Goal: Task Accomplishment & Management: Manage account settings

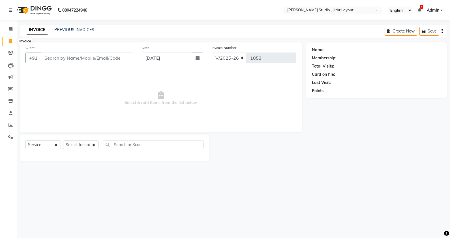
select select "5084"
select select "service"
click at [11, 30] on icon at bounding box center [11, 29] width 4 height 4
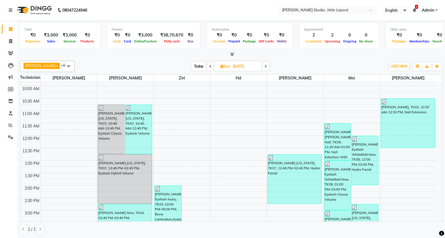
scroll to position [61, 0]
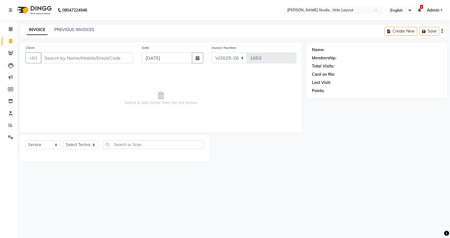
select select "5084"
select select "service"
click at [12, 29] on icon at bounding box center [11, 29] width 4 height 4
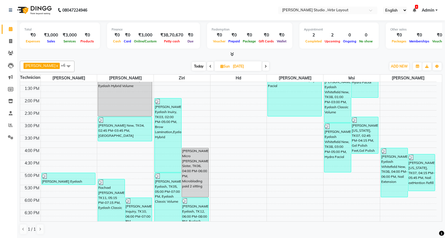
scroll to position [134, 0]
click at [239, 65] on input "[DATE]" at bounding box center [245, 66] width 28 height 8
select select "8"
select select "2025"
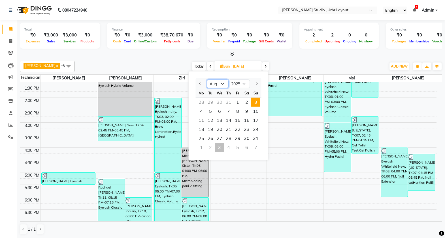
click at [222, 84] on select "Jan Feb Mar Apr May Jun Jul Aug Sep Oct Nov Dec" at bounding box center [218, 84] width 22 height 8
select select "9"
click at [207, 80] on select "Jan Feb Mar Apr May Jun Jul Aug Sep Oct Nov Dec" at bounding box center [218, 84] width 22 height 8
click at [217, 103] on span "3" at bounding box center [219, 102] width 9 height 9
type input "[DATE]"
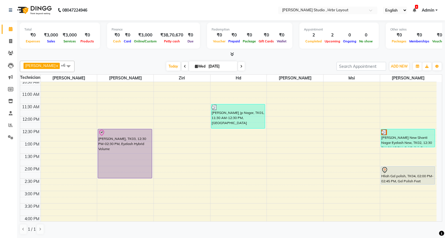
scroll to position [73, 0]
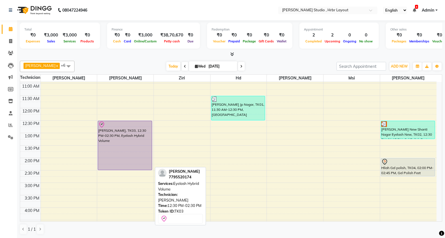
click at [124, 146] on div "Grace Naga Nail, TK03, 12:30 PM-02:30 PM, Eyelash Hybrid Volume" at bounding box center [125, 145] width 54 height 49
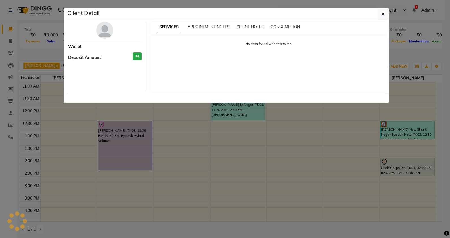
select select "8"
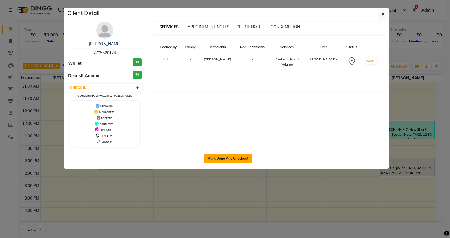
click at [223, 160] on button "Mark Done And Checkout" at bounding box center [228, 158] width 48 height 9
select select "5084"
select select "service"
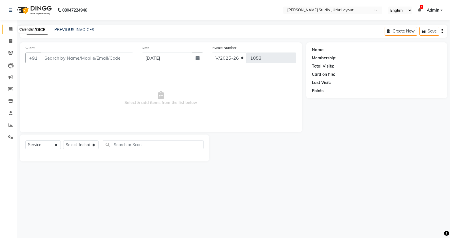
click at [11, 30] on icon at bounding box center [11, 29] width 4 height 4
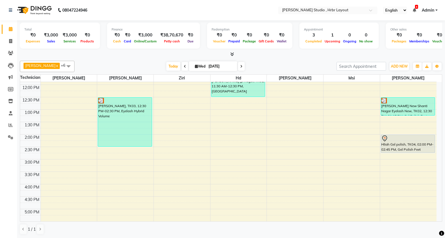
scroll to position [99, 0]
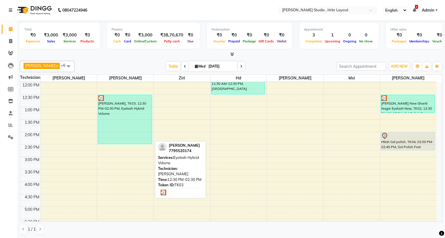
click at [134, 121] on div "Grace Naga Nail, TK03, 12:30 PM-02:30 PM, Eyelash Hybrid Volume" at bounding box center [125, 119] width 54 height 49
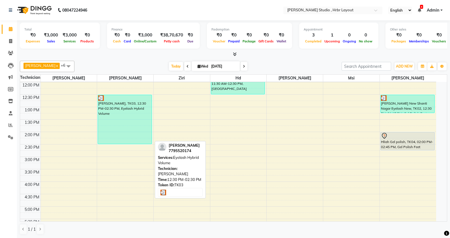
select select "3"
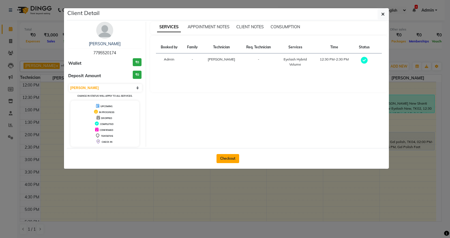
click at [231, 158] on button "Checkout" at bounding box center [227, 158] width 23 height 9
select select "service"
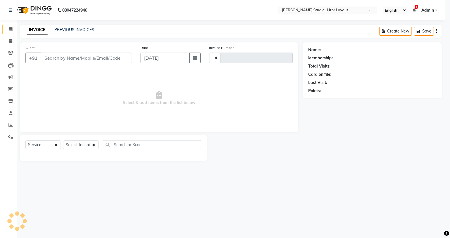
type input "1053"
select select "5084"
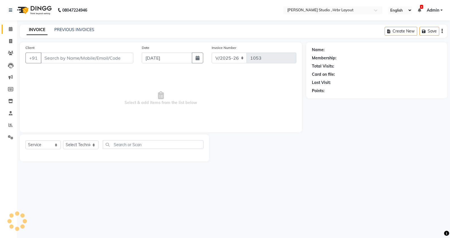
type input "7795520174"
select select "32241"
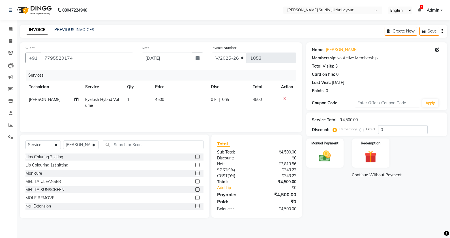
click at [107, 100] on span "Eyelash Hybrid Volume" at bounding box center [102, 102] width 34 height 11
select select "32241"
click at [125, 103] on span at bounding box center [127, 102] width 11 height 11
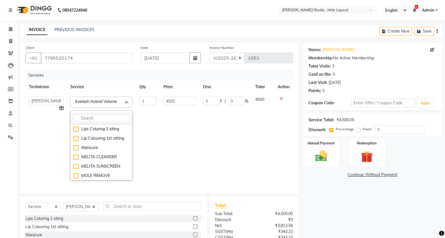
click at [84, 116] on input "multiselect-search" at bounding box center [101, 118] width 56 height 6
type input "Eyelash"
click at [81, 151] on div "Eyelash Hybrid" at bounding box center [101, 148] width 56 height 6
checkbox input "true"
checkbox input "false"
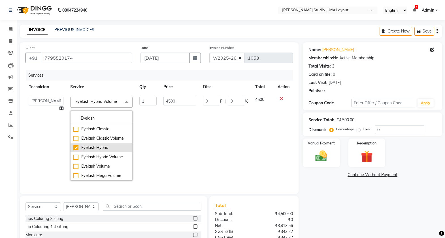
type input "4000"
click at [164, 139] on td "4000" at bounding box center [180, 138] width 40 height 91
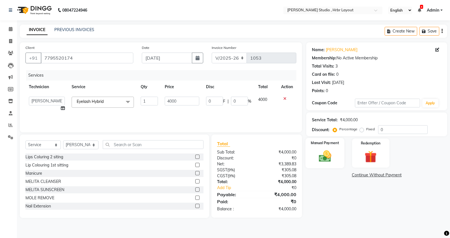
click at [316, 155] on img at bounding box center [325, 156] width 20 height 14
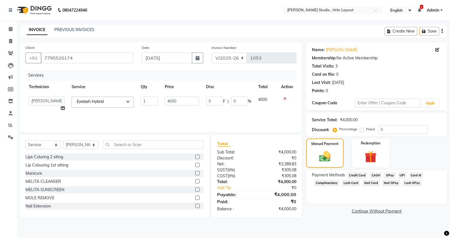
click at [372, 177] on span "CASH" at bounding box center [376, 175] width 12 height 7
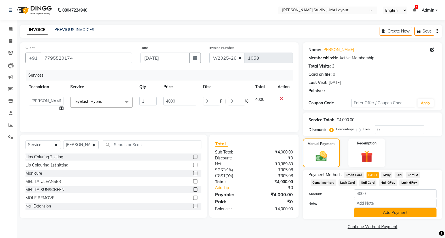
click at [367, 211] on button "Add Payment" at bounding box center [395, 213] width 82 height 9
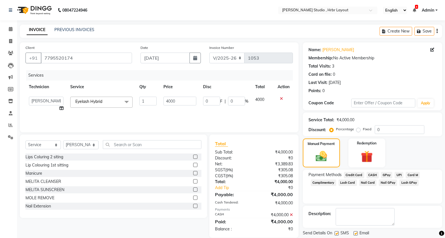
scroll to position [17, 0]
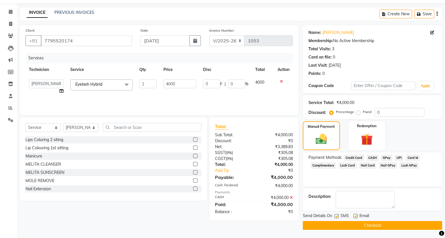
click at [364, 224] on button "Checkout" at bounding box center [371, 225] width 139 height 9
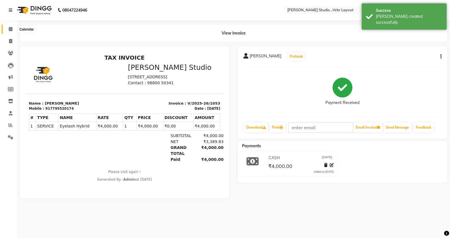
click at [9, 31] on span at bounding box center [11, 29] width 10 height 7
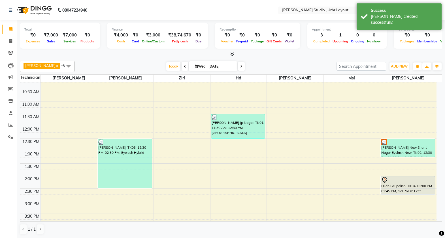
scroll to position [55, 0]
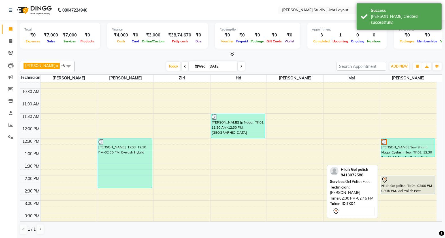
click at [392, 184] on div "Hliah Gel polish, TK04, 02:00 PM-02:45 PM, Gel Polish Feet" at bounding box center [408, 185] width 54 height 18
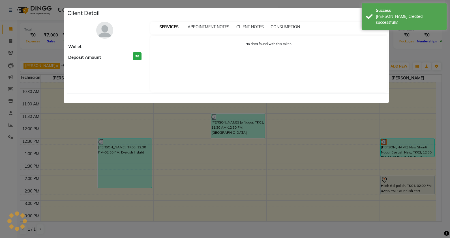
select select "7"
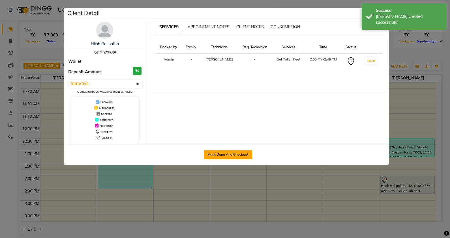
click at [242, 153] on button "Mark Done And Checkout" at bounding box center [228, 154] width 48 height 9
select select "service"
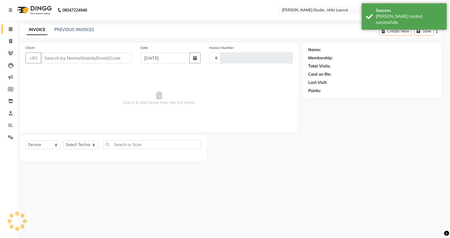
type input "1054"
select select "5084"
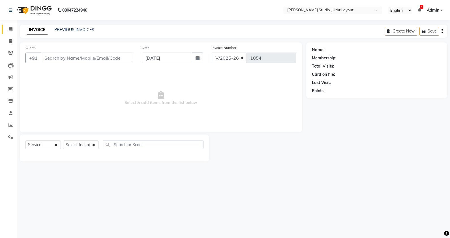
type input "8413072588"
select select "84206"
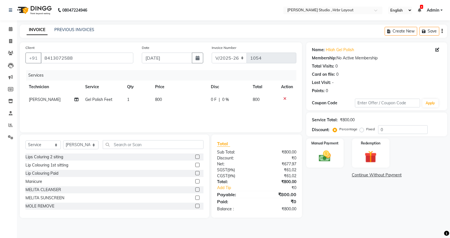
click at [98, 99] on span "Gel Polish Feet" at bounding box center [98, 99] width 27 height 5
select select "84206"
click at [126, 103] on span at bounding box center [127, 102] width 11 height 11
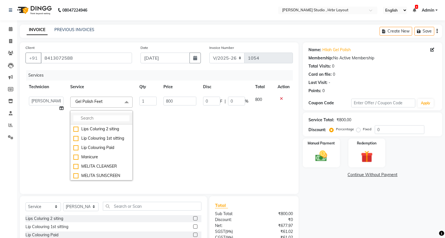
click at [95, 118] on input "multiselect-search" at bounding box center [101, 118] width 56 height 6
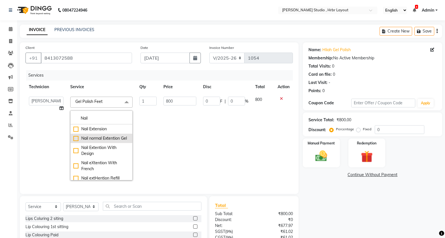
type input "Nail"
click at [82, 137] on div "Nail normal Extention Gel" at bounding box center [101, 139] width 56 height 6
checkbox input "true"
type input "1500"
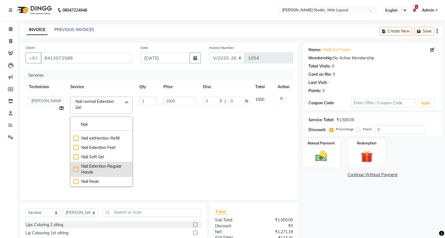
scroll to position [52, 0]
click at [87, 163] on li "Nail Extention Regular Hands" at bounding box center [101, 169] width 62 height 15
checkbox input "false"
checkbox input "true"
type input "2500"
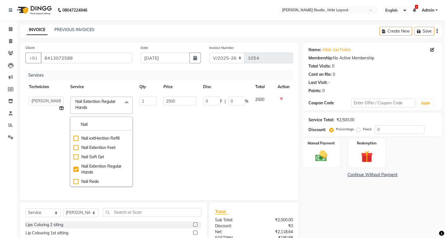
click at [163, 151] on td "2500" at bounding box center [180, 141] width 40 height 97
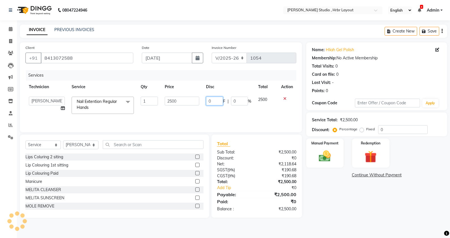
click at [214, 100] on input "0" at bounding box center [214, 101] width 17 height 9
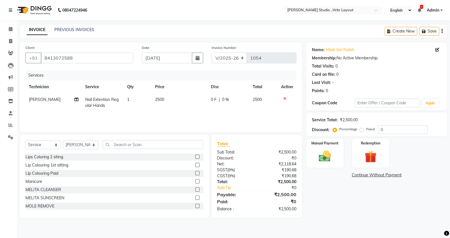
click at [220, 112] on td "0 F | 0 %" at bounding box center [228, 102] width 42 height 19
select select "84206"
click at [319, 151] on img at bounding box center [325, 156] width 20 height 14
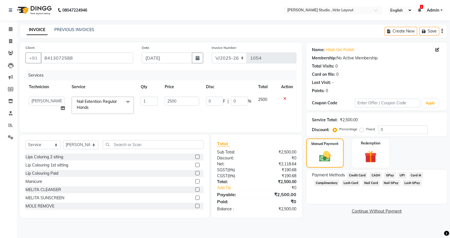
click at [405, 184] on span "Lash GPay" at bounding box center [412, 183] width 19 height 7
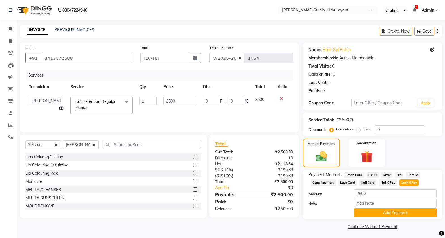
click at [386, 182] on span "Nail GPay" at bounding box center [387, 183] width 18 height 7
click at [369, 212] on button "Add Payment" at bounding box center [395, 213] width 82 height 9
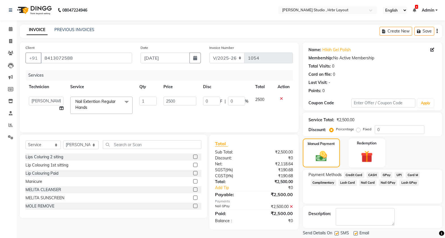
scroll to position [17, 0]
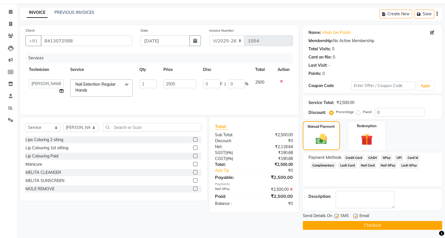
click at [369, 224] on button "Checkout" at bounding box center [371, 225] width 139 height 9
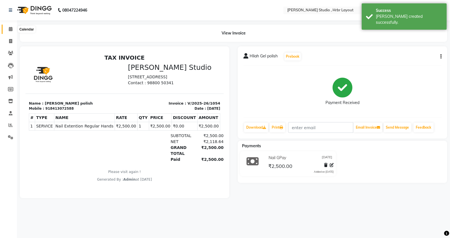
click at [9, 29] on icon at bounding box center [11, 29] width 4 height 4
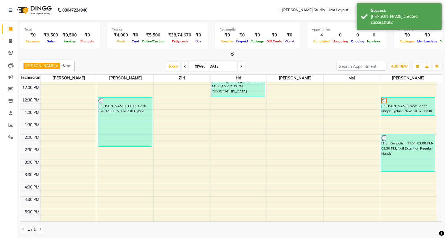
scroll to position [97, 0]
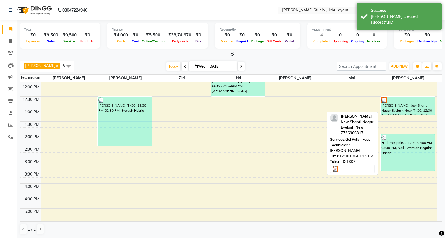
click at [412, 103] on div "Riya New Shanti Nagar Eyelash New, TK02, 12:30 PM-01:15 PM, Gel Polish Feet" at bounding box center [408, 106] width 54 height 18
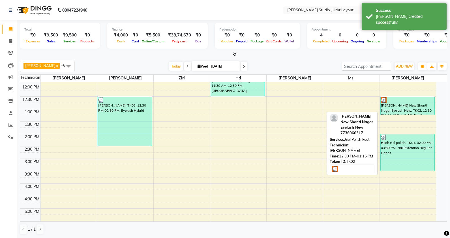
select select "3"
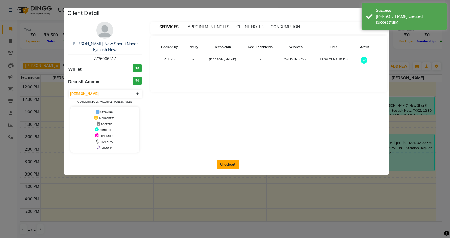
click at [228, 160] on button "Checkout" at bounding box center [227, 164] width 23 height 9
select select "service"
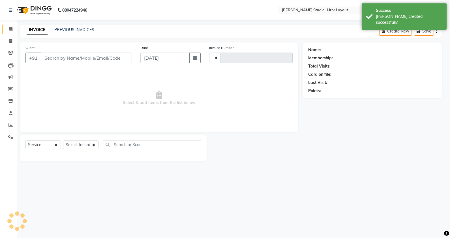
type input "1055"
select select "5084"
type input "7736966317"
select select "84206"
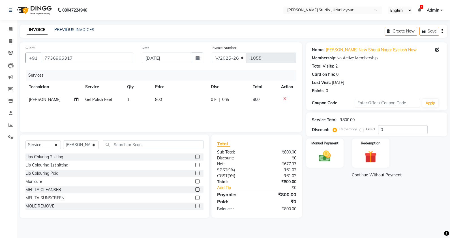
click at [107, 99] on span "Gel Polish Feet" at bounding box center [98, 99] width 27 height 5
select select "84206"
click at [125, 102] on span at bounding box center [127, 102] width 11 height 11
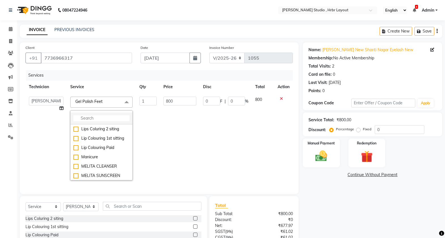
click at [89, 118] on input "multiselect-search" at bounding box center [101, 118] width 56 height 6
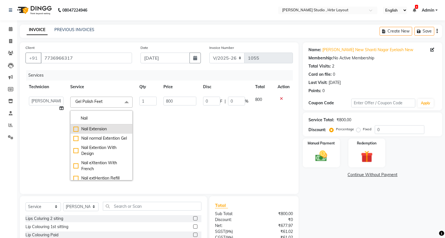
type input "Nail"
click at [81, 132] on div "Nail Extension" at bounding box center [101, 129] width 56 height 6
checkbox input "true"
type input "2800"
click at [199, 108] on td "0 F | 0 %" at bounding box center [225, 138] width 52 height 91
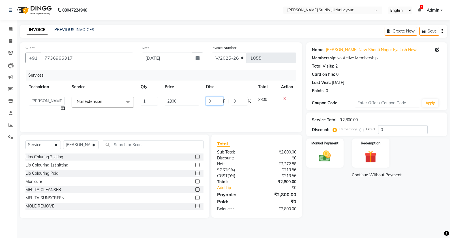
click at [216, 100] on input "0" at bounding box center [214, 101] width 17 height 9
click at [182, 102] on td "2800" at bounding box center [180, 99] width 56 height 13
select select "84206"
click at [181, 101] on input "2800" at bounding box center [182, 101] width 35 height 9
type input "2"
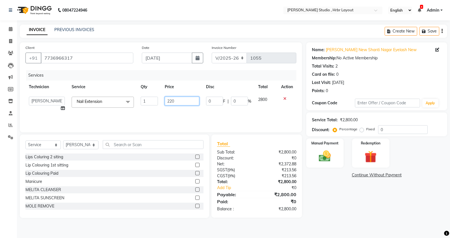
type input "2200"
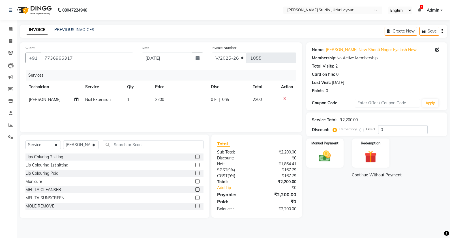
click at [186, 114] on div "Services Technician Service Qty Price Disc Total Action Mary Nail Extension 1 2…" at bounding box center [160, 98] width 271 height 57
click at [319, 160] on img at bounding box center [325, 156] width 20 height 14
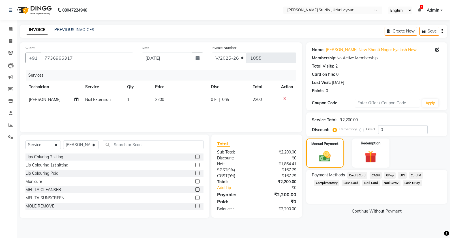
click at [393, 185] on span "Nail GPay" at bounding box center [391, 183] width 18 height 7
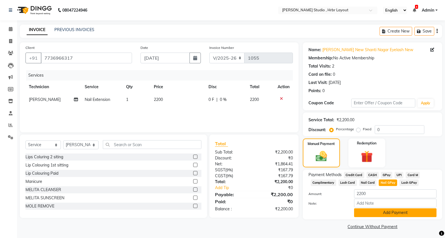
click at [381, 210] on button "Add Payment" at bounding box center [395, 213] width 82 height 9
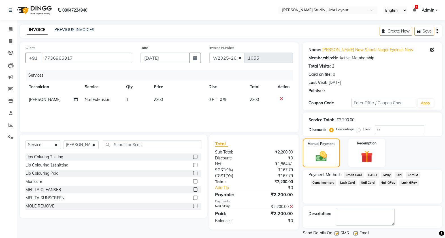
scroll to position [17, 0]
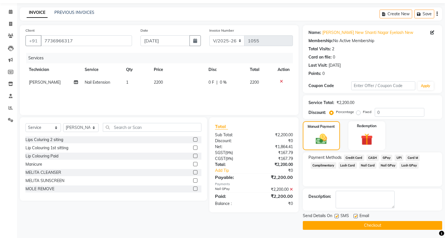
click at [378, 222] on button "Checkout" at bounding box center [371, 225] width 139 height 9
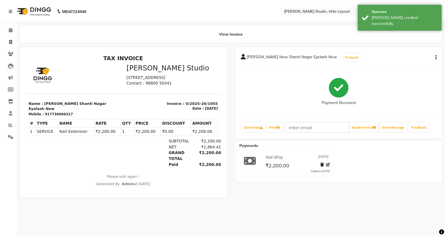
scroll to position [5, 0]
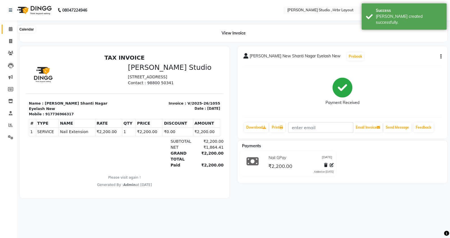
click at [11, 29] on icon at bounding box center [11, 29] width 4 height 4
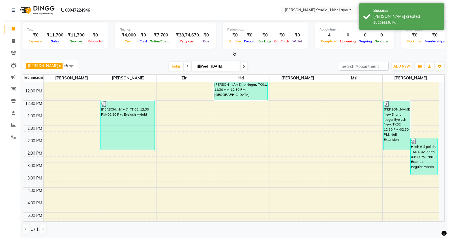
scroll to position [91, 0]
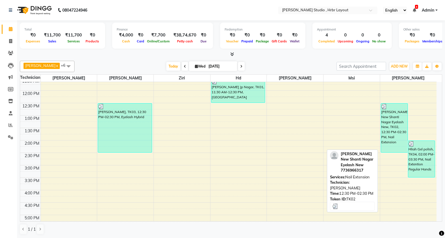
click at [394, 130] on div "Riya New Shanti Nagar Eyelash New, TK02, 12:30 PM-02:30 PM, Nail Extension" at bounding box center [394, 128] width 27 height 49
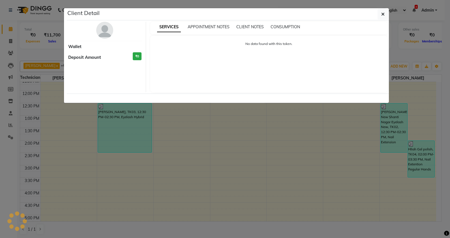
select select "3"
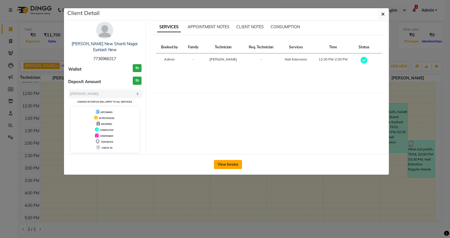
click at [226, 160] on button "View Invoice" at bounding box center [228, 164] width 28 height 9
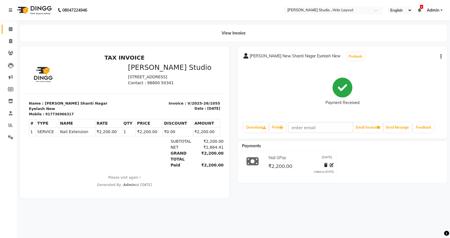
click at [13, 27] on span at bounding box center [11, 29] width 10 height 7
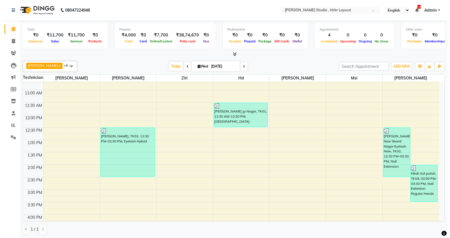
scroll to position [67, 0]
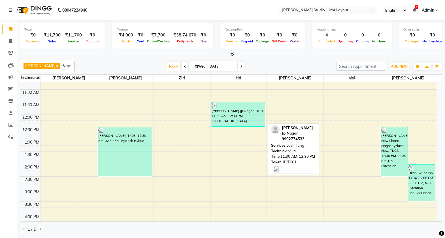
click at [241, 106] on div at bounding box center [237, 106] width 53 height 6
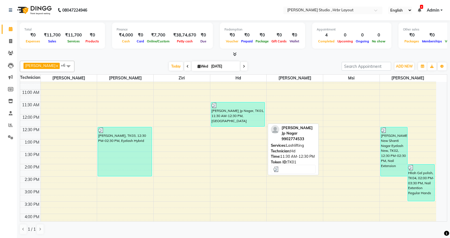
select select "3"
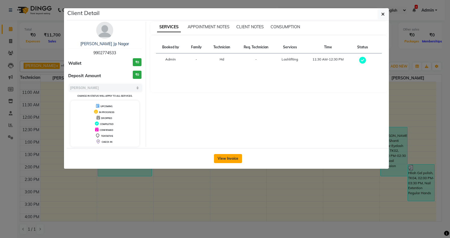
click at [237, 159] on button "View Invoice" at bounding box center [228, 158] width 28 height 9
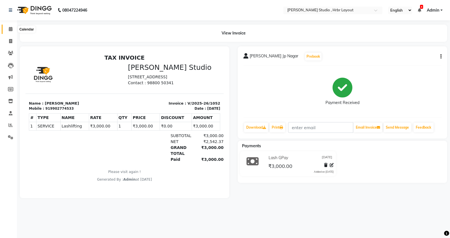
click at [11, 29] on icon at bounding box center [11, 29] width 4 height 4
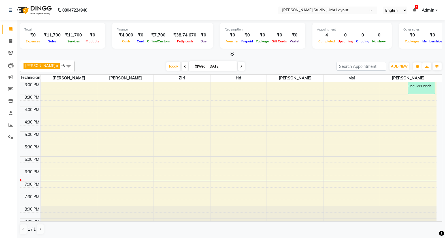
scroll to position [175, 0]
click at [169, 121] on div "8:00 AM 8:30 AM 9:00 AM 9:30 AM 10:00 AM 10:30 AM 11:00 AM 11:30 AM 12:00 PM 12…" at bounding box center [228, 68] width 416 height 323
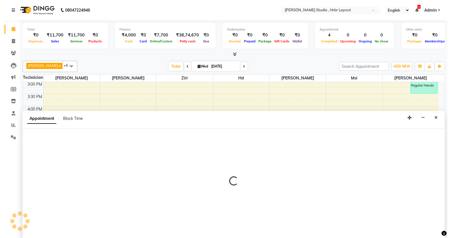
scroll to position [0, 0]
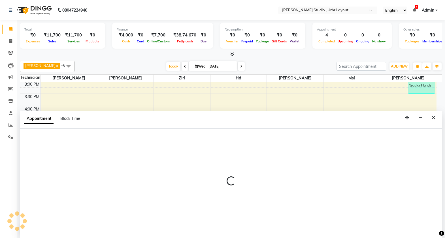
select select "32531"
select select "990"
select select "tentative"
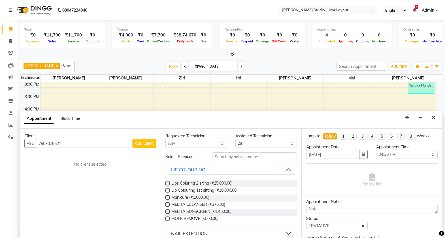
type input "7503079521"
click at [146, 147] on button "Add Client" at bounding box center [143, 143] width 23 height 9
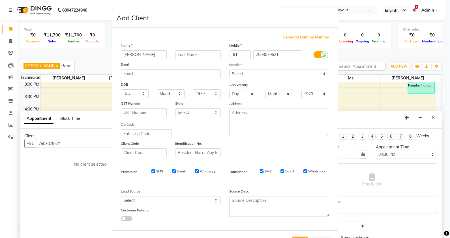
type input "Eshita Yellenka"
click at [176, 54] on input "text" at bounding box center [198, 54] width 46 height 9
type input "Lashlift micro"
click at [273, 77] on select "Select Male Female Other Prefer Not To Say" at bounding box center [279, 74] width 100 height 9
select select "female"
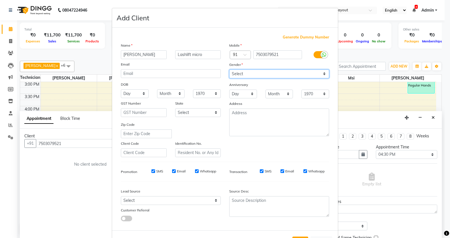
click at [229, 70] on select "Select Male Female Other Prefer Not To Say" at bounding box center [279, 74] width 100 height 9
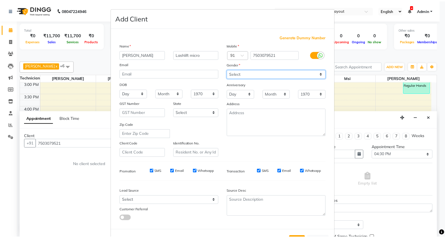
scroll to position [23, 0]
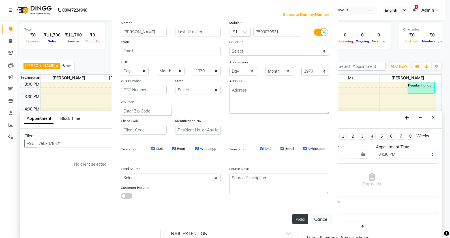
click at [293, 222] on button "Add" at bounding box center [300, 219] width 16 height 10
select select
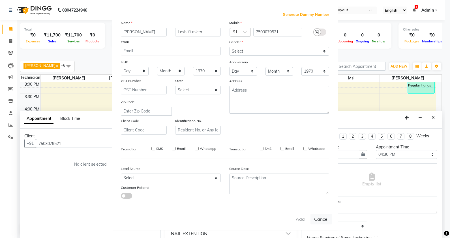
select select
checkbox input "false"
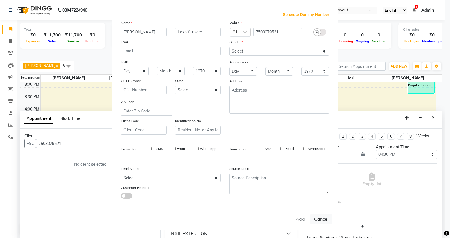
checkbox input "false"
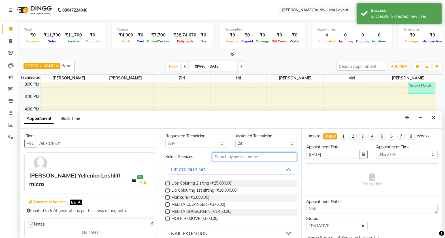
click at [233, 158] on input "text" at bounding box center [254, 157] width 85 height 9
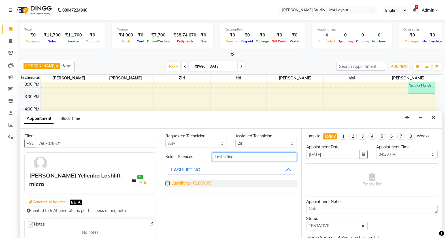
type input "Lashlifting"
click at [202, 182] on span "Lashlifting (₹3,000.00)" at bounding box center [191, 184] width 40 height 7
checkbox input "false"
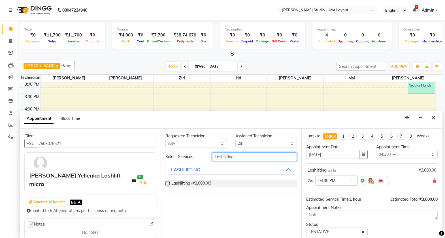
click at [246, 158] on input "Lashlifting" at bounding box center [254, 157] width 85 height 9
type input "L"
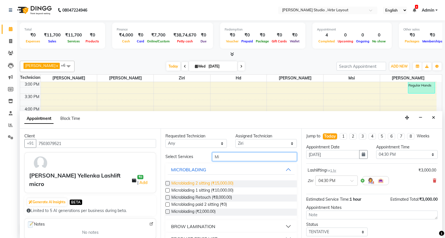
type input "Mi"
click at [211, 182] on span "Microblading 2 sitting (₹15,000.00)" at bounding box center [202, 184] width 62 height 7
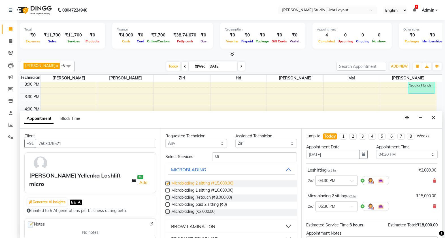
checkbox input "false"
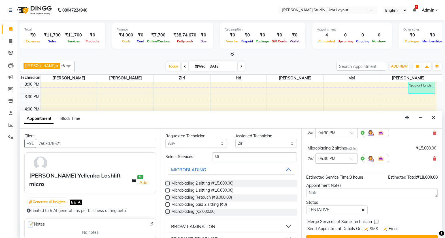
scroll to position [59, 0]
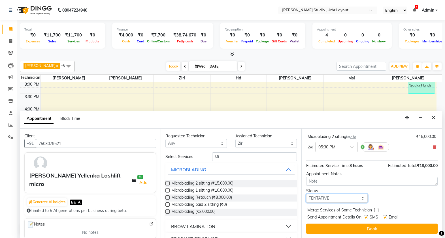
click at [353, 200] on select "Select TENTATIVE CONFIRM CHECK-IN UPCOMING" at bounding box center [336, 198] width 61 height 9
select select "check-in"
click at [306, 194] on select "Select TENTATIVE CONFIRM CHECK-IN UPCOMING" at bounding box center [336, 198] width 61 height 9
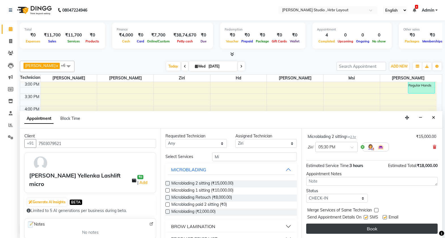
click at [361, 226] on button "Book" at bounding box center [371, 229] width 131 height 10
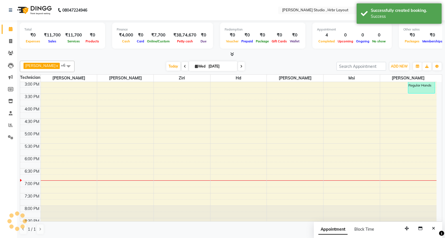
scroll to position [0, 0]
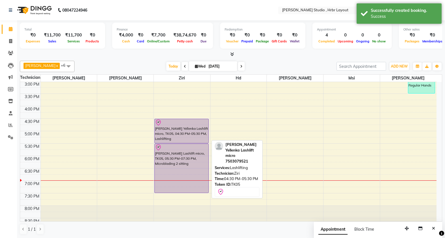
click at [180, 134] on div "Eshita Yellenka Lashlift micro, TK05, 04:30 PM-05:30 PM, Lashlifting" at bounding box center [181, 131] width 54 height 24
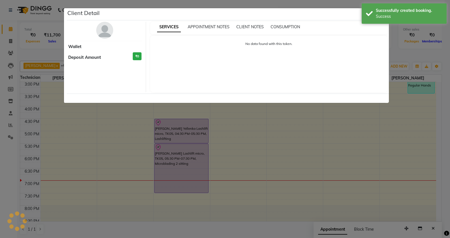
select select "8"
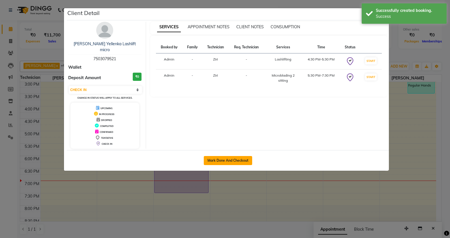
click at [239, 156] on button "Mark Done And Checkout" at bounding box center [228, 160] width 48 height 9
select select "service"
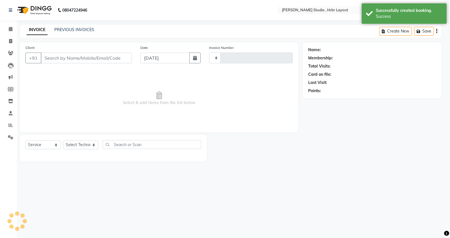
type input "1056"
select select "5084"
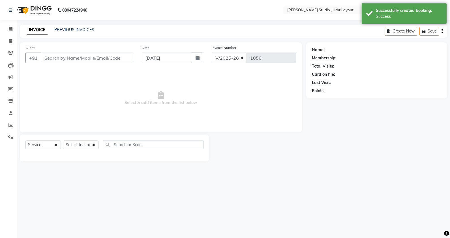
type input "7503079521"
select select "32531"
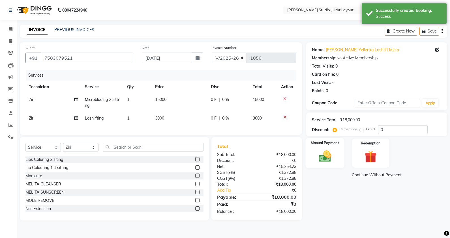
click at [328, 161] on img at bounding box center [325, 156] width 20 height 14
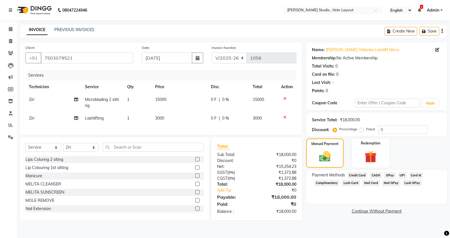
click at [409, 185] on span "Lash GPay" at bounding box center [412, 183] width 19 height 7
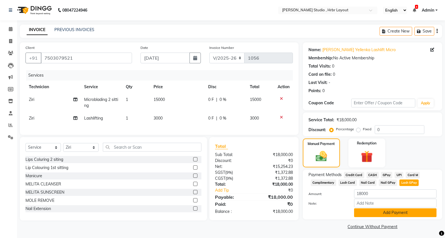
click at [387, 216] on button "Add Payment" at bounding box center [395, 213] width 82 height 9
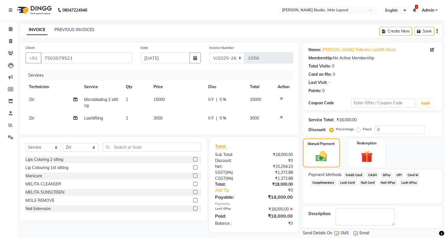
scroll to position [17, 0]
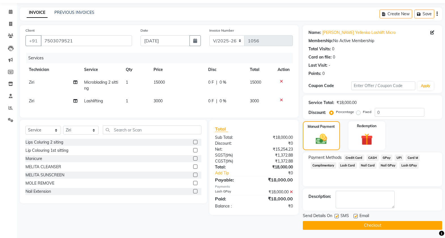
click at [377, 227] on button "Checkout" at bounding box center [371, 225] width 139 height 9
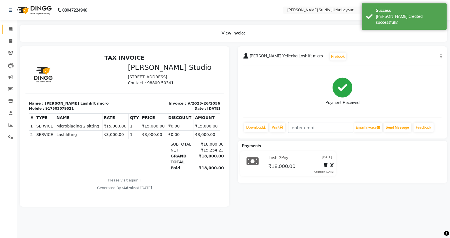
click at [10, 33] on link "Calendar" at bounding box center [9, 29] width 14 height 9
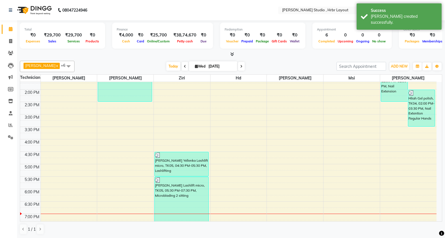
scroll to position [142, 0]
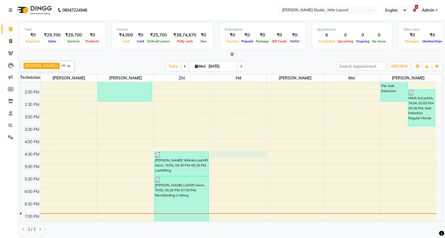
click at [224, 153] on div "8:00 AM 8:30 AM 9:00 AM 9:30 AM 10:00 AM 10:30 AM 11:00 AM 11:30 AM 12:00 PM 12…" at bounding box center [228, 101] width 416 height 323
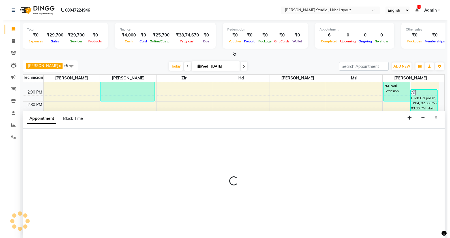
scroll to position [0, 0]
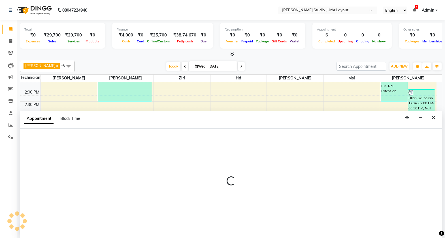
select select "32532"
select select "990"
select select "tentative"
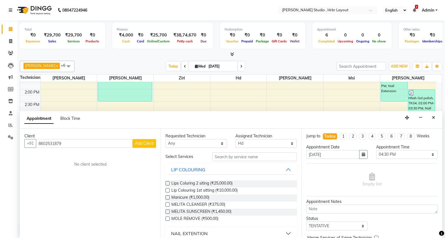
type input "8602531879"
click at [143, 142] on span "Add Client" at bounding box center [144, 143] width 19 height 5
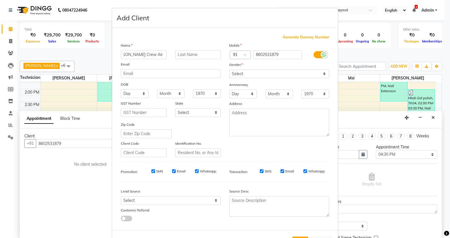
scroll to position [0, 12]
type input "Sunny Kumari Crew Air india"
click at [259, 75] on select "Select Male Female Other Prefer Not To Say" at bounding box center [279, 74] width 100 height 9
select select "female"
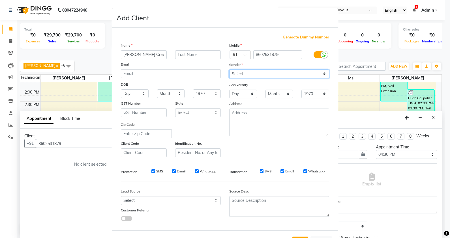
click at [229, 70] on select "Select Male Female Other Prefer Not To Say" at bounding box center [279, 74] width 100 height 9
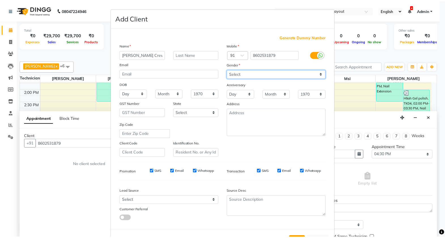
scroll to position [23, 0]
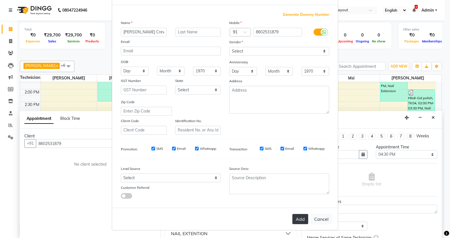
click at [297, 217] on button "Add" at bounding box center [300, 219] width 16 height 10
select select
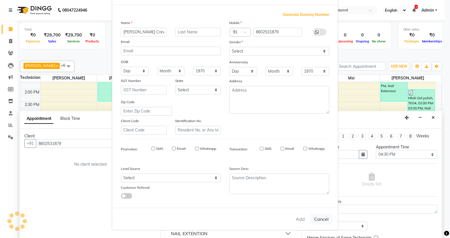
select select
checkbox input "false"
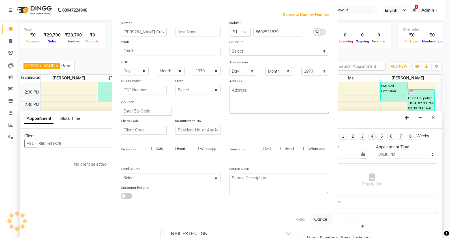
checkbox input "false"
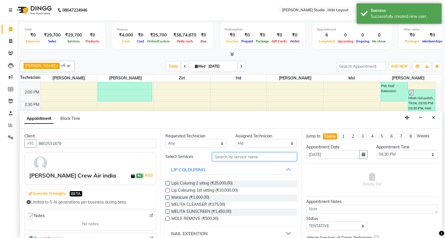
click at [235, 158] on input "text" at bounding box center [254, 157] width 85 height 9
type input "gel"
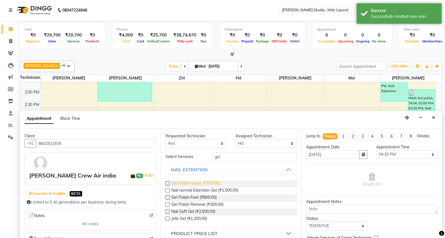
click at [176, 184] on span "Gel Polish hands (₹700.00)" at bounding box center [195, 184] width 48 height 7
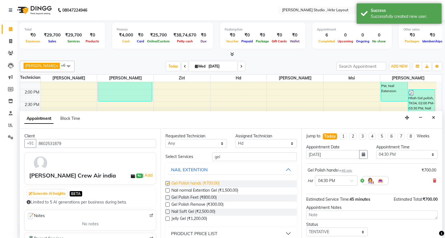
checkbox input "false"
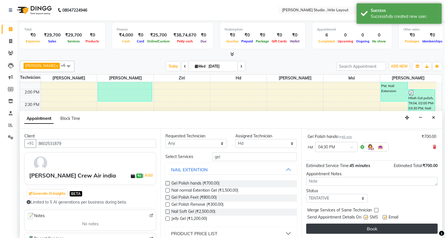
click at [361, 230] on button "Book" at bounding box center [371, 229] width 131 height 10
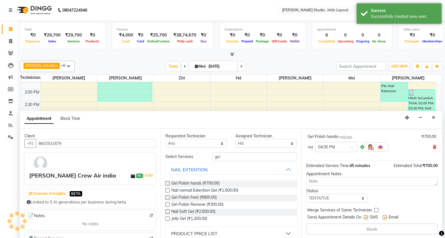
scroll to position [0, 0]
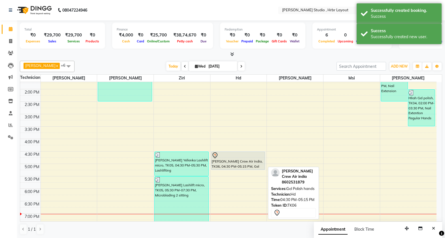
click at [235, 158] on div "Sunny Kumari Crew Air india, TK06, 04:30 PM-05:15 PM, Gel Polish hands" at bounding box center [238, 161] width 54 height 18
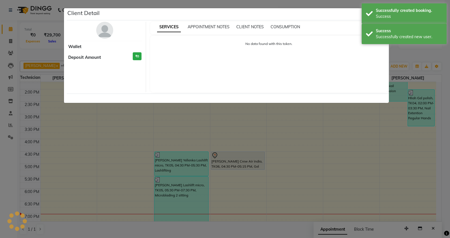
select select "7"
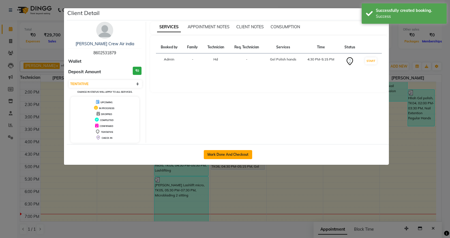
click at [226, 155] on button "Mark Done And Checkout" at bounding box center [228, 154] width 48 height 9
select select "5084"
select select "service"
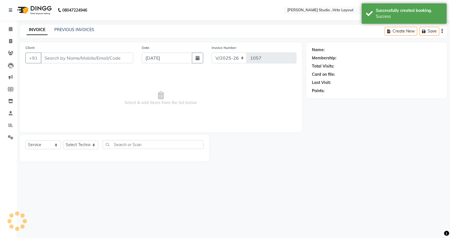
type input "8602531879"
select select "32532"
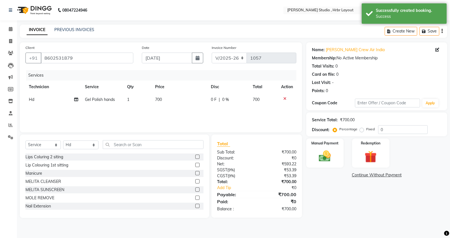
click at [158, 100] on span "700" at bounding box center [158, 99] width 7 height 5
select select "32532"
click at [158, 100] on td "1" at bounding box center [149, 104] width 24 height 22
click at [168, 100] on td "700" at bounding box center [180, 99] width 56 height 13
select select "32532"
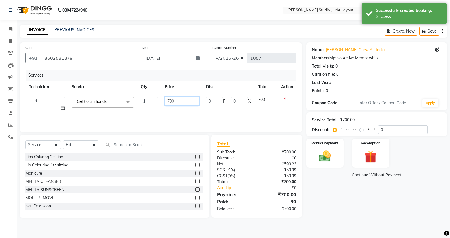
click at [168, 100] on input "700" at bounding box center [182, 101] width 35 height 9
click at [169, 100] on input "700" at bounding box center [182, 101] width 35 height 9
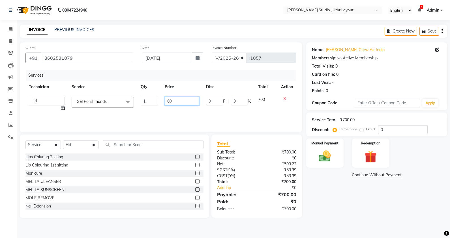
type input "800"
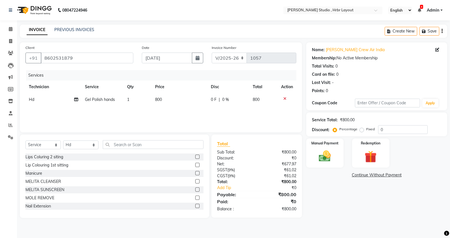
click at [183, 110] on div "Services Technician Service Qty Price Disc Total Action Hd Gel Polish hands 1 8…" at bounding box center [160, 98] width 271 height 57
click at [327, 160] on img at bounding box center [325, 156] width 20 height 14
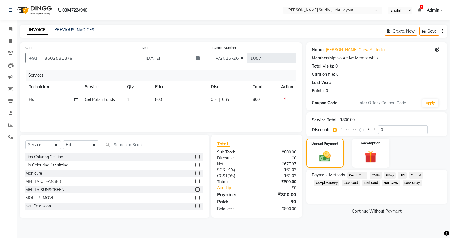
click at [388, 183] on span "Nail GPay" at bounding box center [391, 183] width 18 height 7
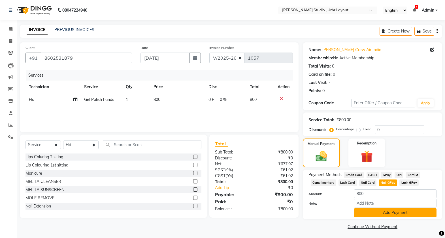
click at [377, 213] on button "Add Payment" at bounding box center [395, 213] width 82 height 9
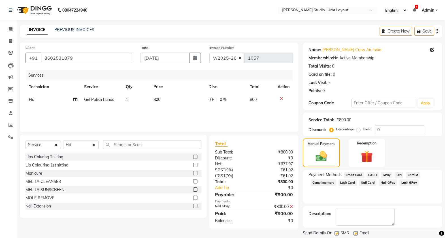
scroll to position [17, 0]
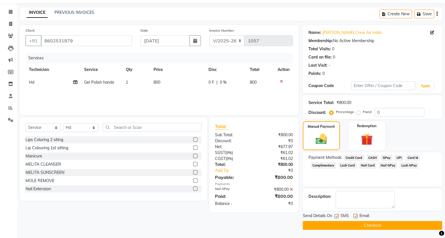
click at [370, 225] on button "Checkout" at bounding box center [371, 225] width 139 height 9
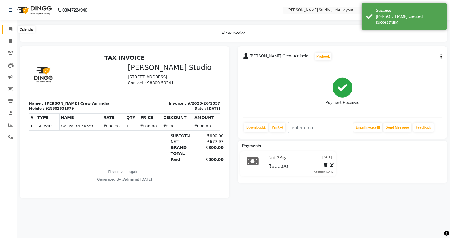
click at [7, 30] on span at bounding box center [11, 29] width 10 height 7
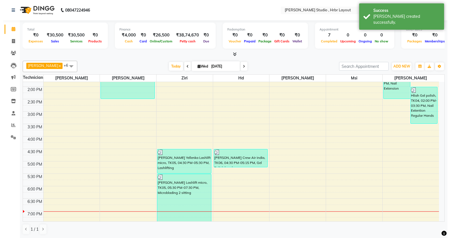
scroll to position [145, 0]
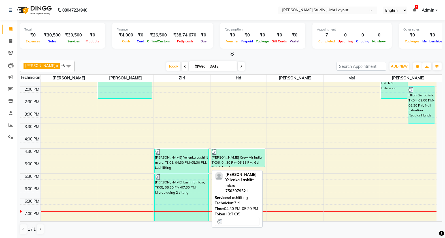
click at [179, 165] on div "Eshita Yellenka Lashlift micro, TK05, 04:30 PM-05:30 PM, Lashlifting" at bounding box center [181, 161] width 54 height 24
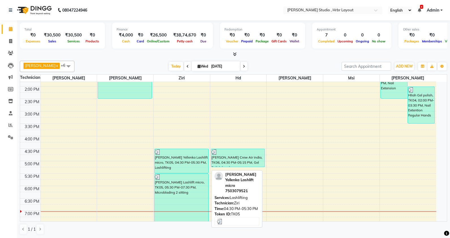
select select "3"
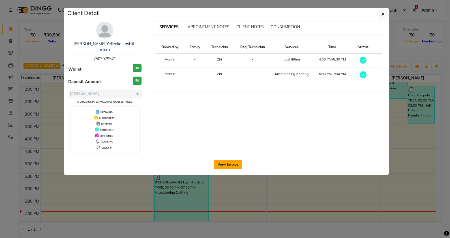
click at [231, 160] on button "View Invoice" at bounding box center [228, 164] width 28 height 9
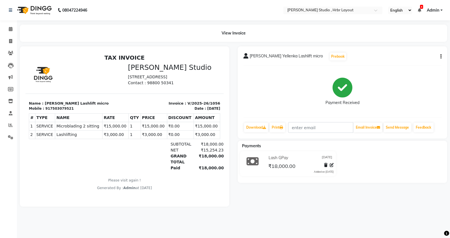
click at [438, 58] on button "button" at bounding box center [439, 57] width 3 height 6
click at [409, 64] on div "Edit Invoice" at bounding box center [412, 63] width 39 height 7
select select "service"
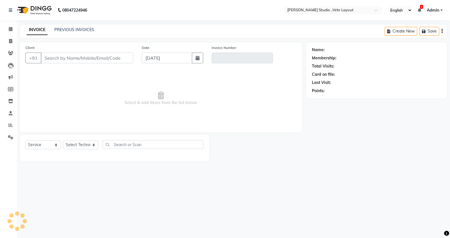
type input "7503079521"
type input "V/2025-26/1056"
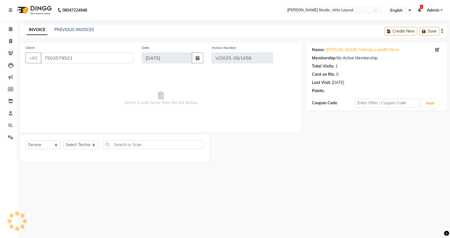
select select "select"
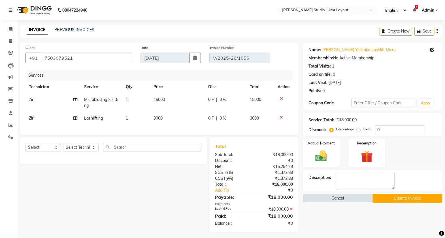
click at [31, 116] on span "Ziri" at bounding box center [31, 118] width 5 height 5
select select "32531"
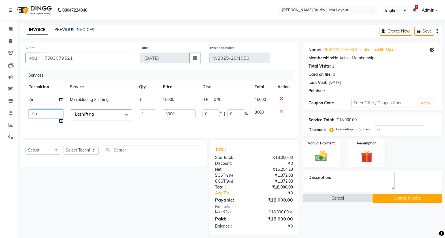
click at [53, 113] on select "Becky Hd Jacinta Jenny Mary Msi Ziri" at bounding box center [46, 114] width 34 height 9
select select "32241"
click at [397, 196] on button "Update Invoice" at bounding box center [407, 198] width 70 height 9
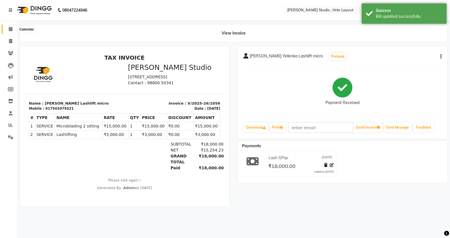
click at [10, 30] on icon at bounding box center [11, 29] width 4 height 4
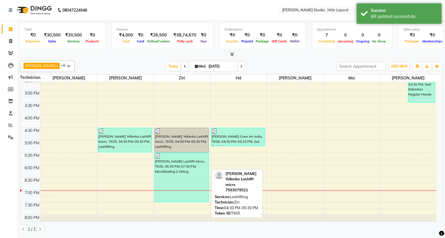
scroll to position [166, 0]
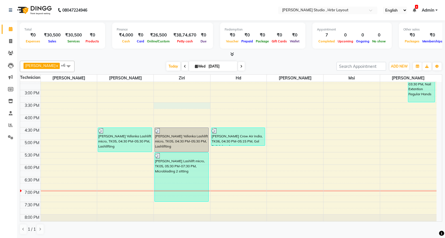
click at [167, 104] on div "8:00 AM 8:30 AM 9:00 AM 9:30 AM 10:00 AM 10:30 AM 11:00 AM 11:30 AM 12:00 PM 12…" at bounding box center [228, 77] width 416 height 323
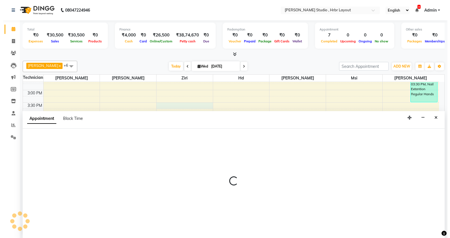
scroll to position [0, 0]
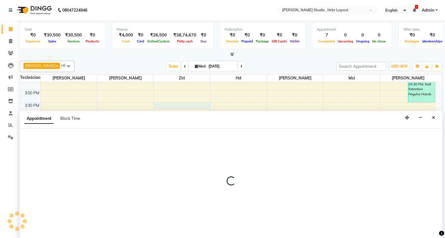
select select "32531"
select select "930"
select select "tentative"
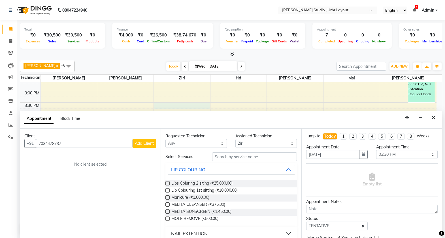
type input "7034478737"
click at [145, 147] on button "Add Client" at bounding box center [143, 143] width 23 height 9
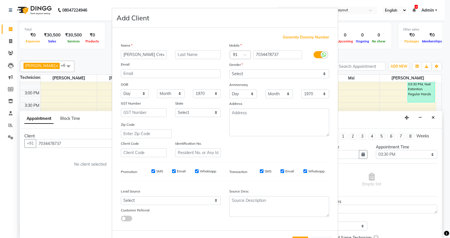
type input "Diksha Crew Air India"
click at [285, 78] on select "Select Male Female Other Prefer Not To Say" at bounding box center [279, 74] width 100 height 9
select select "female"
click at [229, 70] on select "Select Male Female Other Prefer Not To Say" at bounding box center [279, 74] width 100 height 9
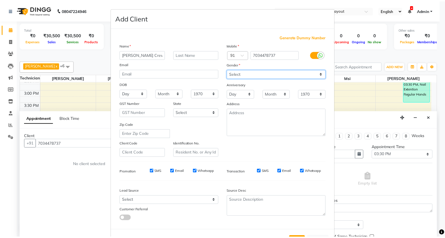
scroll to position [23, 0]
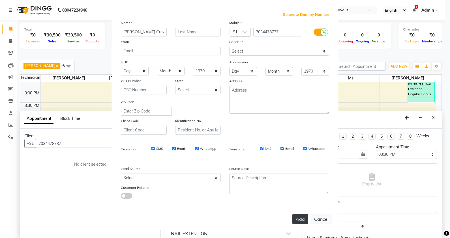
click at [298, 219] on button "Add" at bounding box center [300, 219] width 16 height 10
select select
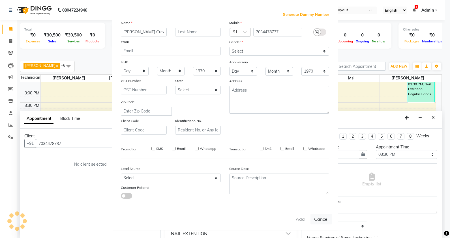
select select
checkbox input "false"
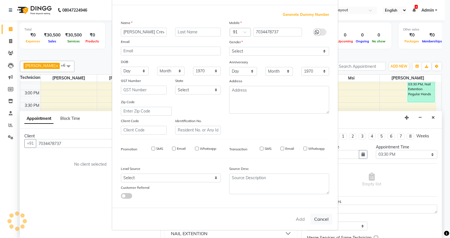
checkbox input "false"
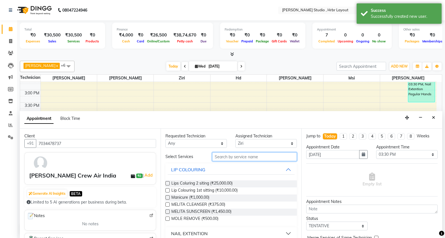
click at [233, 155] on input "text" at bounding box center [254, 157] width 85 height 9
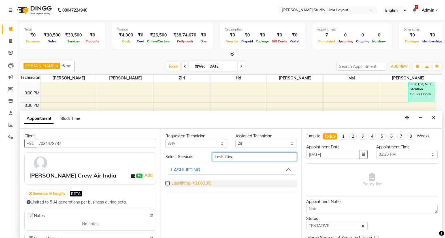
type input "Lashlifting"
click at [188, 183] on span "Lashlifting (₹3,000.00)" at bounding box center [191, 184] width 40 height 7
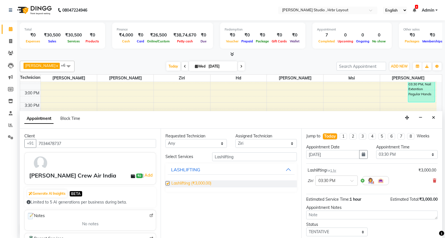
checkbox input "false"
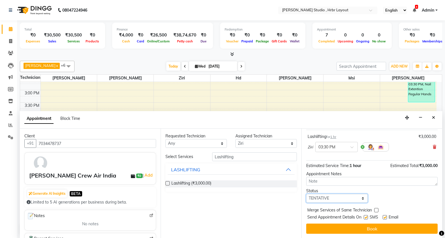
click at [353, 199] on select "Select TENTATIVE CONFIRM CHECK-IN UPCOMING" at bounding box center [336, 198] width 61 height 9
select select "check-in"
click at [306, 194] on select "Select TENTATIVE CONFIRM CHECK-IN UPCOMING" at bounding box center [336, 198] width 61 height 9
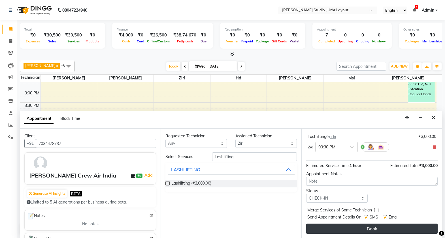
click at [352, 227] on button "Book" at bounding box center [371, 229] width 131 height 10
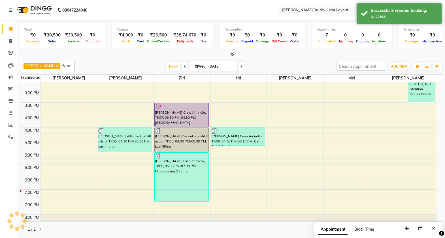
scroll to position [0, 0]
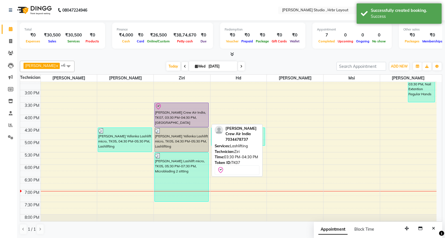
click at [177, 117] on div "Diksha Crew Air India, TK07, 03:30 PM-04:30 PM, Lashlifting" at bounding box center [181, 115] width 54 height 24
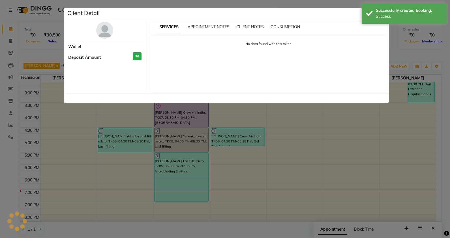
select select "8"
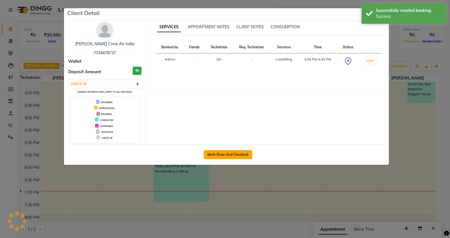
click at [226, 155] on button "Mark Done And Checkout" at bounding box center [228, 154] width 48 height 9
select select "service"
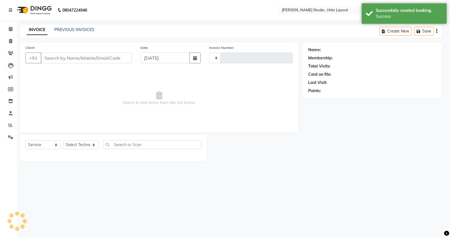
type input "1058"
select select "5084"
type input "7034478737"
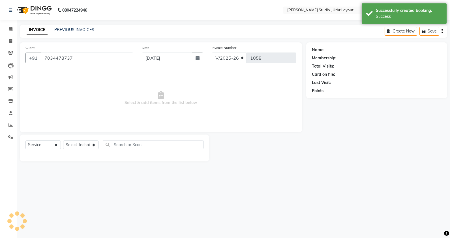
select select "32531"
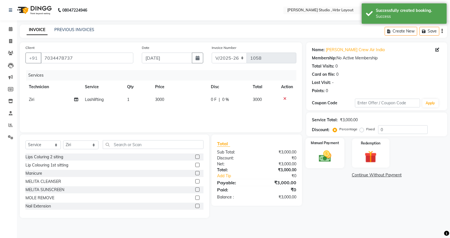
click at [334, 161] on img at bounding box center [325, 156] width 20 height 14
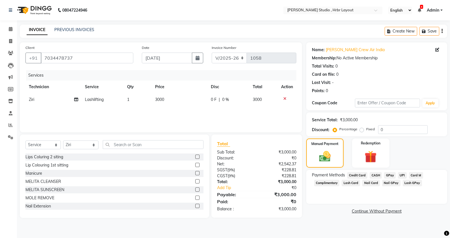
click at [351, 186] on span "Lash Card" at bounding box center [351, 183] width 18 height 7
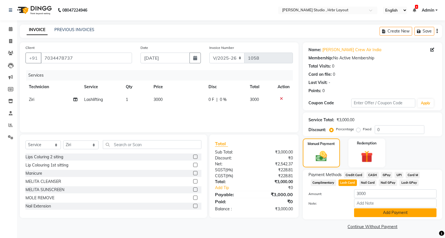
click at [366, 210] on button "Add Payment" at bounding box center [395, 213] width 82 height 9
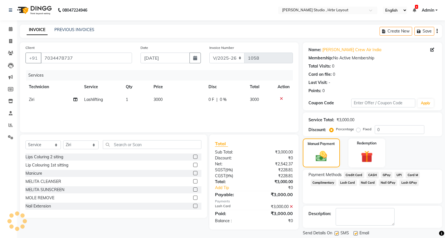
scroll to position [17, 0]
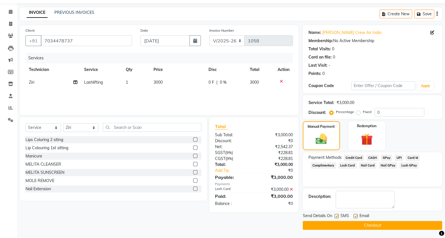
click at [362, 225] on button "Checkout" at bounding box center [371, 225] width 139 height 9
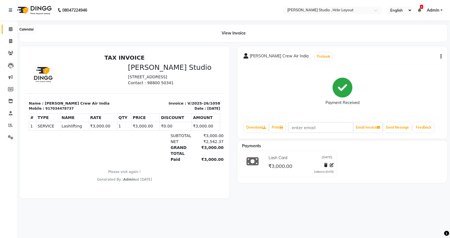
click at [11, 30] on icon at bounding box center [11, 29] width 4 height 4
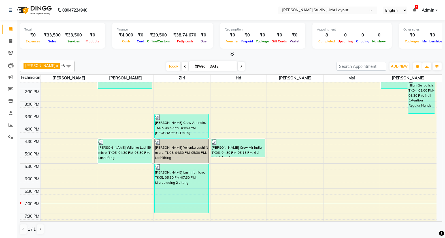
scroll to position [169, 0]
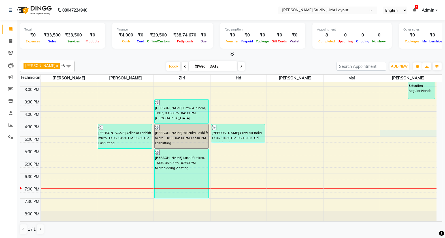
click at [399, 136] on div "8:00 AM 8:30 AM 9:00 AM 9:30 AM 10:00 AM 10:30 AM 11:00 AM 11:30 AM 12:00 PM 12…" at bounding box center [228, 74] width 416 height 323
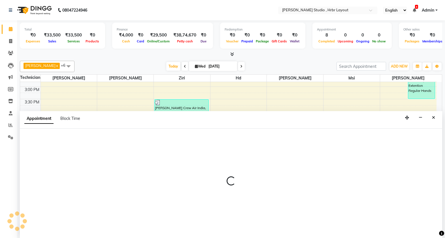
scroll to position [0, 0]
select select "84206"
select select "1005"
select select "tentative"
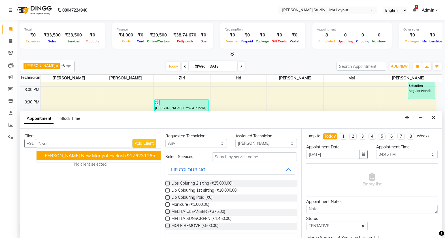
click at [78, 155] on span "Nivadita New Mariyal Eyelash" at bounding box center [84, 156] width 82 height 6
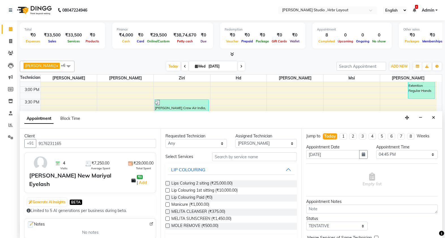
type input "9176231165"
click at [219, 156] on input "text" at bounding box center [254, 157] width 85 height 9
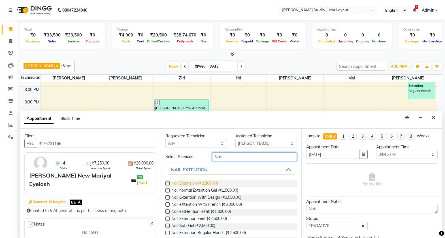
type input "Nail"
click at [197, 183] on span "Nail Extension (₹2,800.00)" at bounding box center [194, 184] width 47 height 7
checkbox input "false"
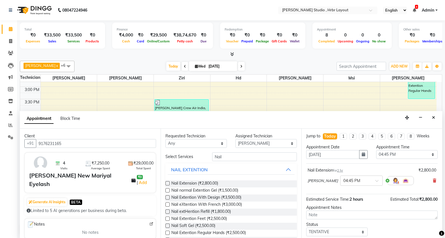
scroll to position [34, 0]
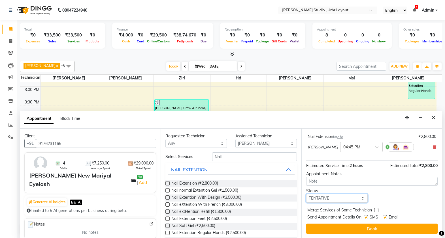
click at [357, 201] on select "Select TENTATIVE CONFIRM CHECK-IN UPCOMING" at bounding box center [336, 198] width 61 height 9
select select "check-in"
click at [306, 194] on select "Select TENTATIVE CONFIRM CHECK-IN UPCOMING" at bounding box center [336, 198] width 61 height 9
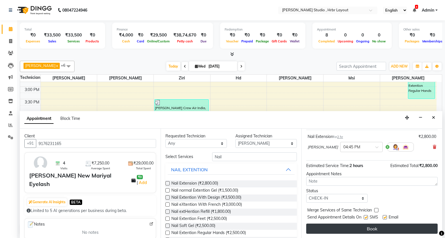
click at [358, 229] on button "Book" at bounding box center [371, 229] width 131 height 10
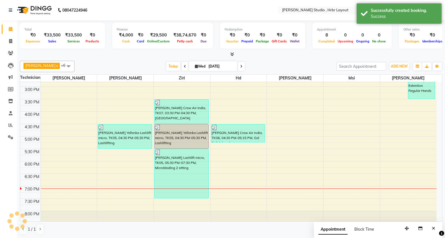
scroll to position [0, 0]
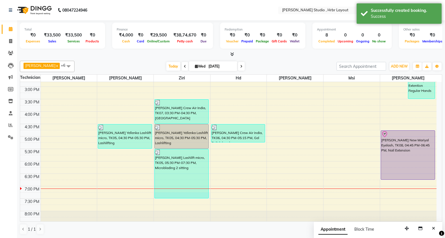
click at [182, 198] on div "Eshita Yellenka Lashlift micro, TK05, 05:30 PM-07:30 PM, Microblading 2 sitting" at bounding box center [181, 174] width 54 height 50
select select "32531"
select select "1155"
select select "tentative"
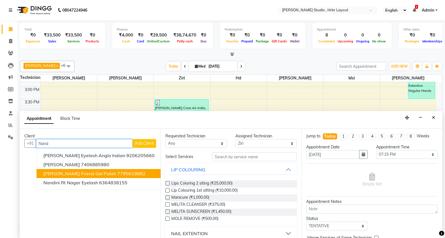
click at [128, 175] on ngb-highlight "7795619882" at bounding box center [131, 174] width 28 height 6
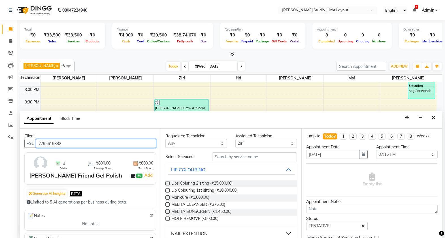
type input "7795619882"
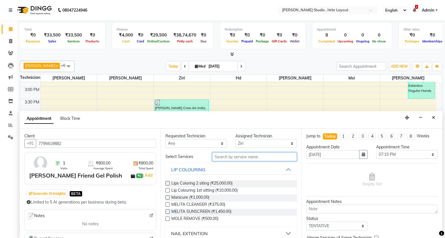
click at [218, 155] on input "text" at bounding box center [254, 157] width 85 height 9
type input "Gel"
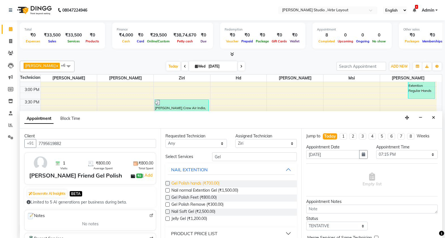
click at [201, 182] on span "Gel Polish hands (₹700.00)" at bounding box center [195, 184] width 48 height 7
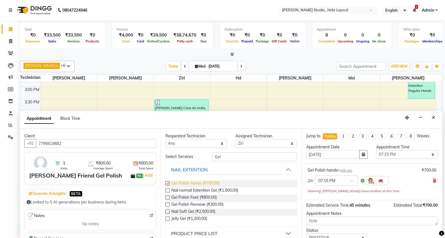
checkbox input "false"
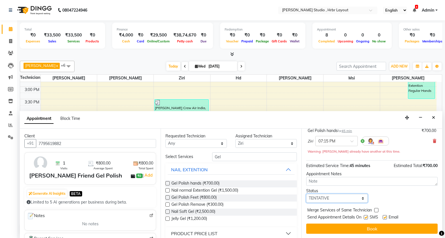
click at [347, 196] on select "Select TENTATIVE CONFIRM CHECK-IN UPCOMING" at bounding box center [336, 198] width 61 height 9
select select "check-in"
click at [306, 194] on select "Select TENTATIVE CONFIRM CHECK-IN UPCOMING" at bounding box center [336, 198] width 61 height 9
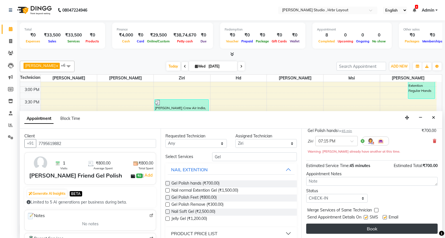
click at [356, 225] on button "Book" at bounding box center [371, 229] width 131 height 10
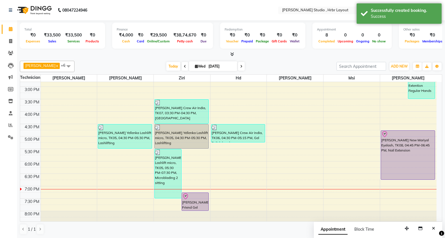
scroll to position [184, 0]
